Goal: Transaction & Acquisition: Purchase product/service

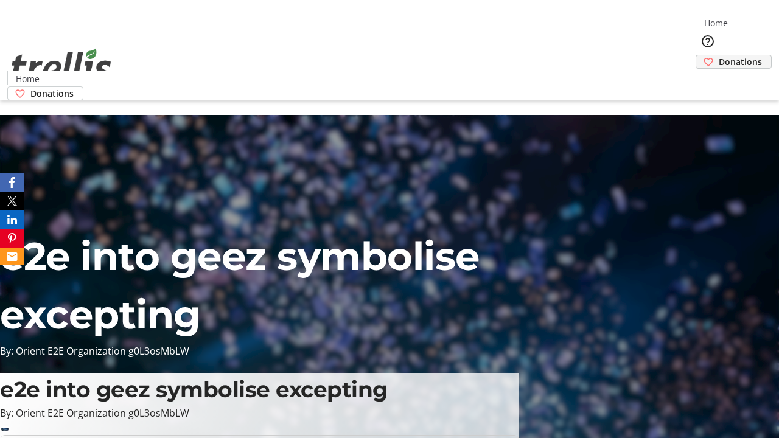
click at [718, 55] on span "Donations" at bounding box center [739, 61] width 43 height 13
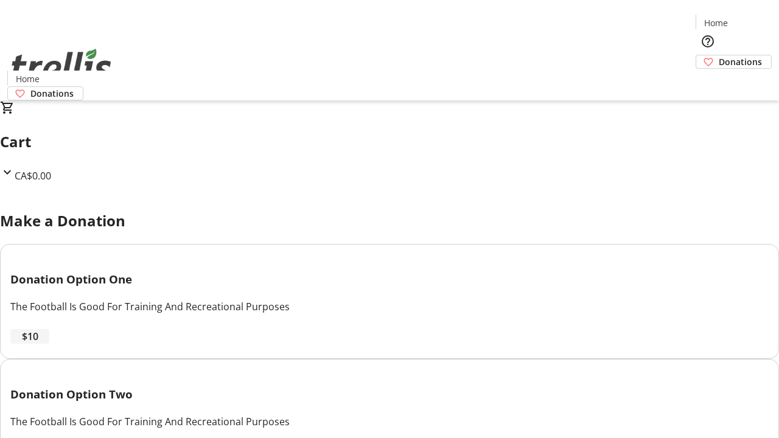
click at [38, 344] on span "$10" at bounding box center [30, 336] width 16 height 15
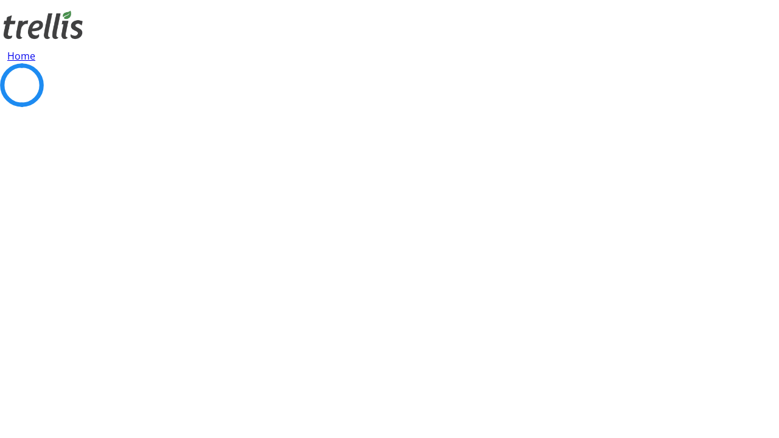
select select "CA"
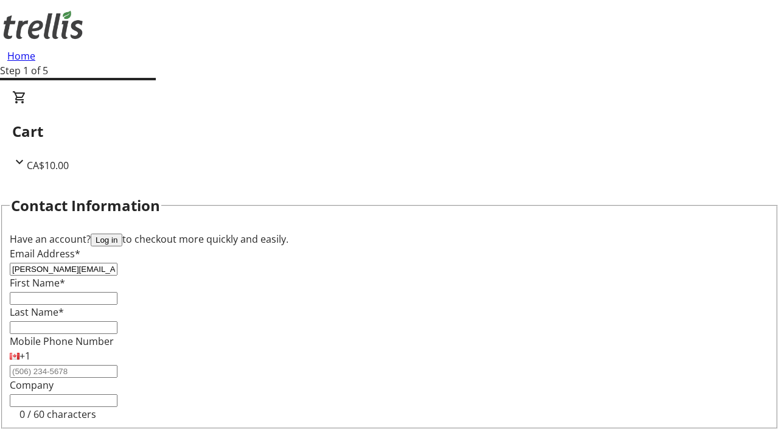
type input "[PERSON_NAME][EMAIL_ADDRESS][DOMAIN_NAME]"
type input "[PERSON_NAME]"
type input "[STREET_ADDRESS][PERSON_NAME]"
type input "Kelowna"
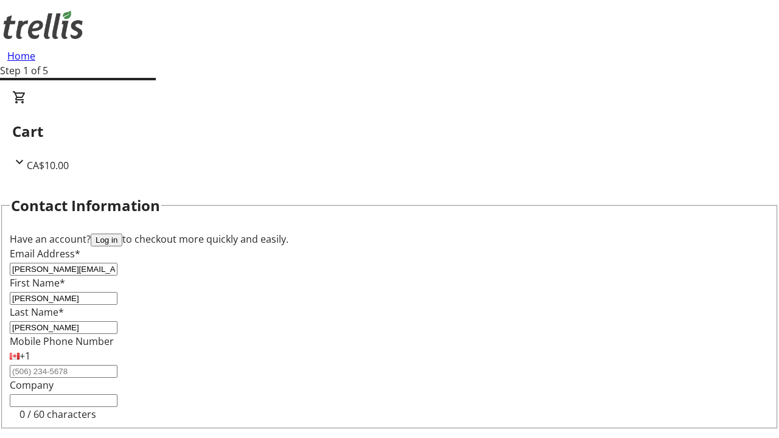
select select "BC"
type input "Kelowna"
type input "V1Y 0C2"
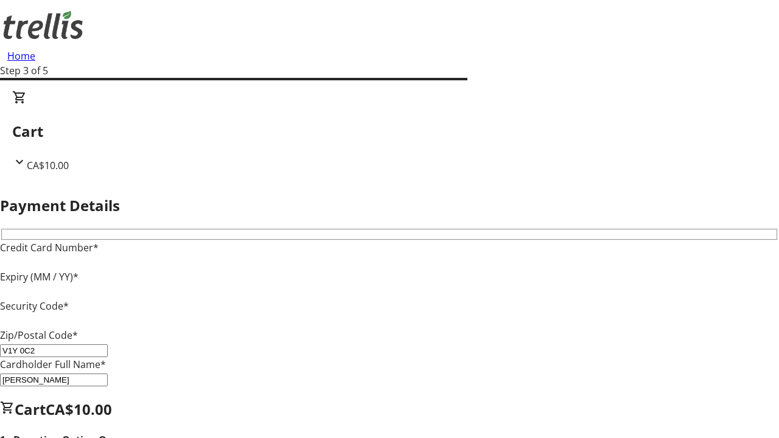
type input "V1Y 0C2"
